Goal: Information Seeking & Learning: Understand process/instructions

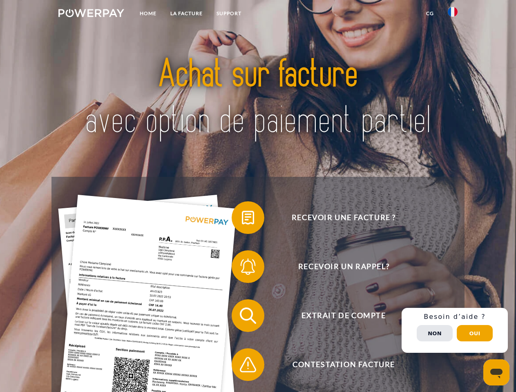
click at [91, 14] on img at bounding box center [91, 13] width 66 height 8
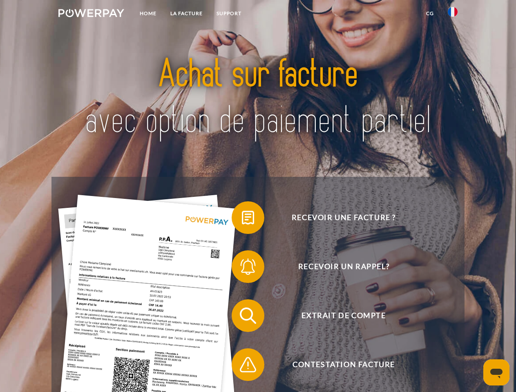
click at [453, 14] on img at bounding box center [453, 12] width 10 height 10
click at [430, 13] on link "CG" at bounding box center [430, 13] width 22 height 15
click at [242, 219] on span at bounding box center [235, 217] width 41 height 41
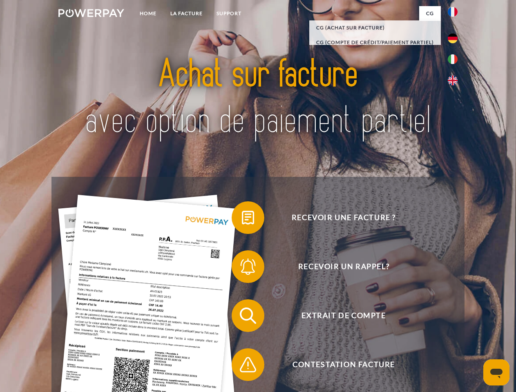
click at [242, 269] on span at bounding box center [235, 266] width 41 height 41
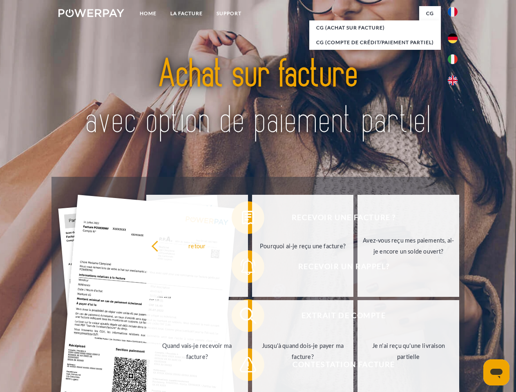
click at [252, 318] on link "Jusqu'à quand dois-je payer ma facture?" at bounding box center [303, 351] width 102 height 102
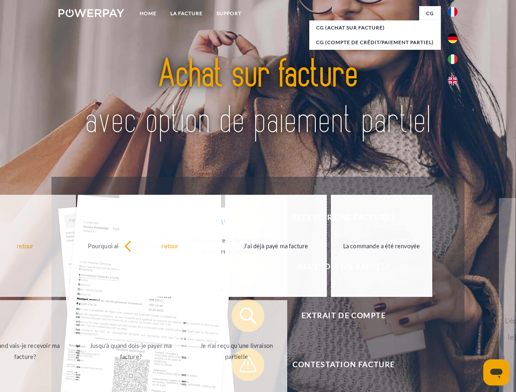
click at [242, 367] on span at bounding box center [235, 365] width 41 height 41
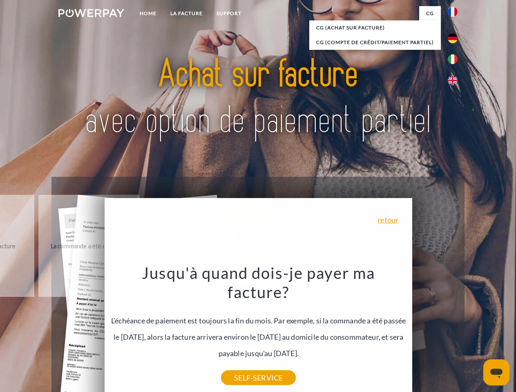
click at [455, 331] on div "Recevoir une facture ? Recevoir un rappel? Extrait de compte retour" at bounding box center [257, 340] width 413 height 327
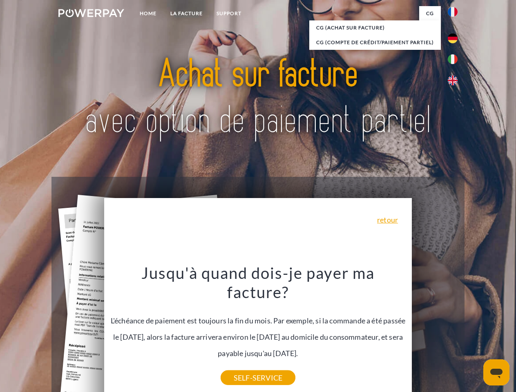
click at [435, 332] on span "Extrait de compte" at bounding box center [344, 316] width 200 height 33
click at [475, 334] on header "Home LA FACTURE Support" at bounding box center [258, 282] width 516 height 564
